Goal: Task Accomplishment & Management: Complete application form

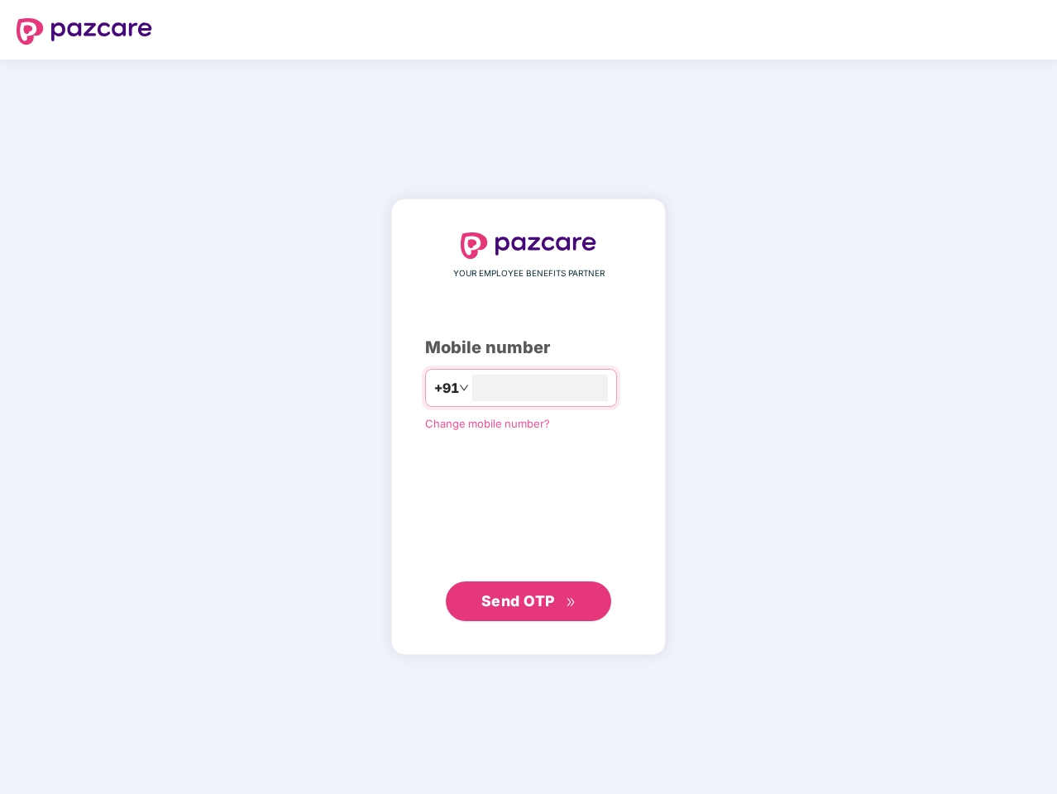
click at [529, 397] on input "number" at bounding box center [540, 388] width 136 height 26
click at [84, 31] on img at bounding box center [85, 31] width 136 height 26
click at [433, 388] on span "+91" at bounding box center [445, 388] width 25 height 21
click at [529, 601] on span "Send OTP" at bounding box center [518, 599] width 74 height 17
